Goal: Find specific page/section: Find specific page/section

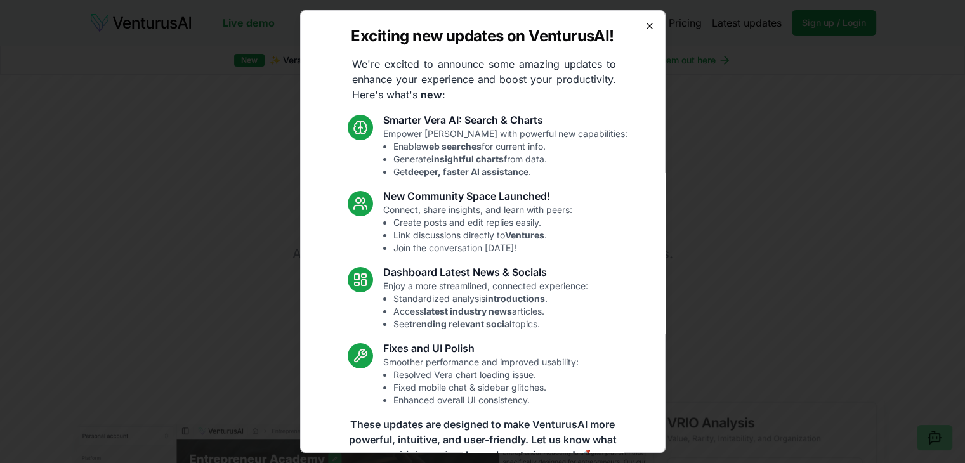
click at [644, 26] on icon "button" at bounding box center [649, 26] width 10 height 10
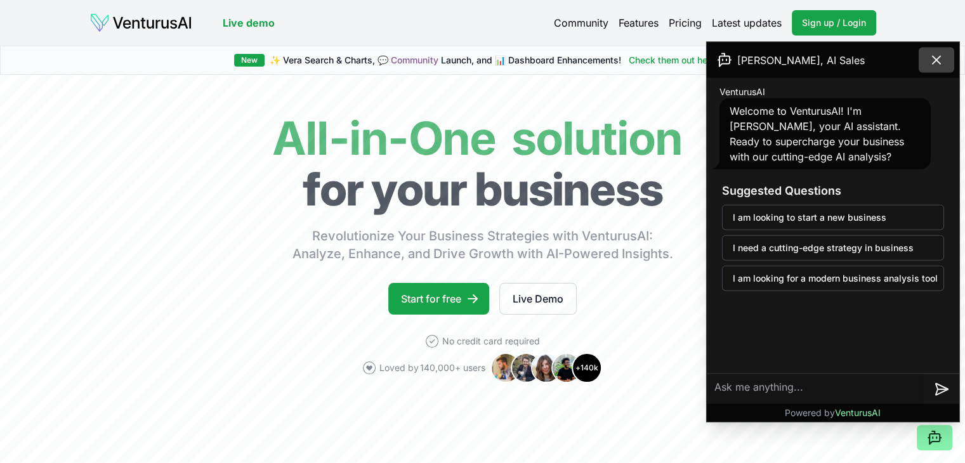
click at [930, 62] on icon at bounding box center [936, 60] width 15 height 15
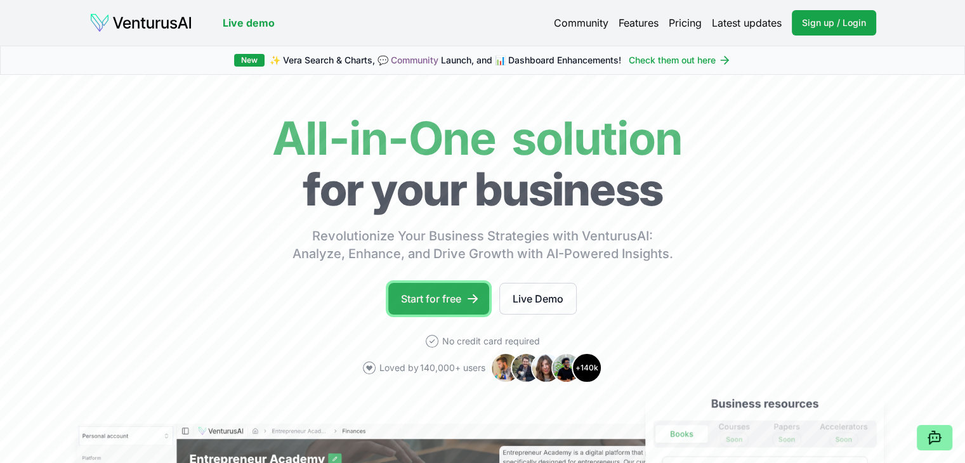
click at [437, 306] on link "Start for free" at bounding box center [438, 299] width 101 height 32
